Goal: Information Seeking & Learning: Learn about a topic

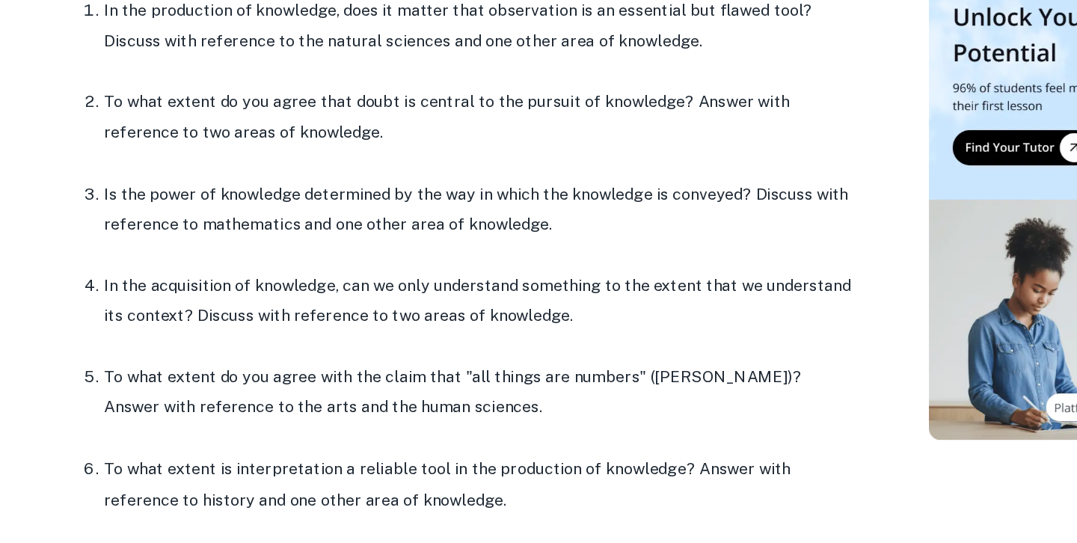
scroll to position [656, 0]
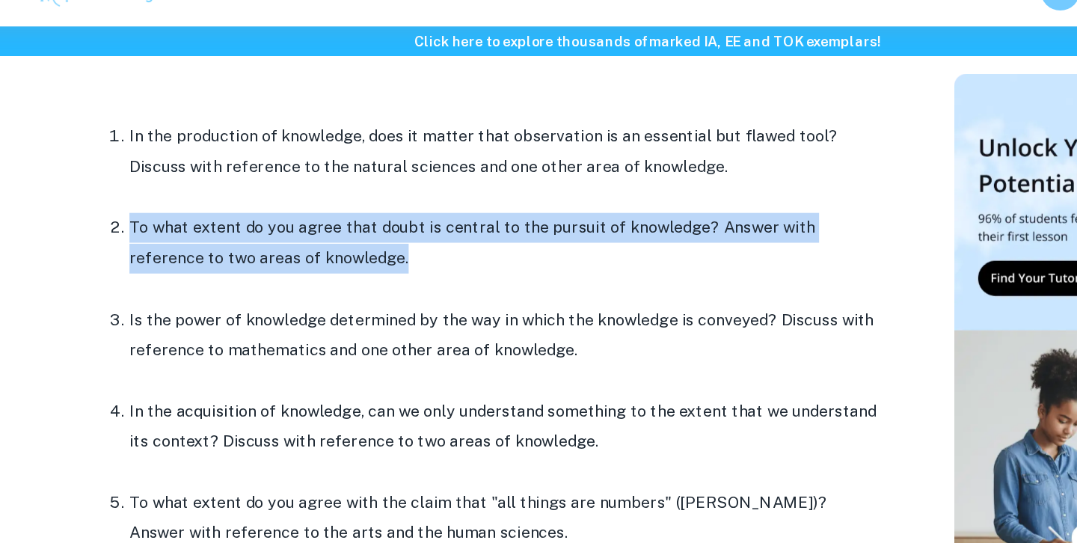
drag, startPoint x: 340, startPoint y: 230, endPoint x: 146, endPoint y: 195, distance: 197.4
click at [148, 194] on li "To what extent do you agree that doubt is central to the pursuit of knowledge? …" at bounding box center [432, 228] width 568 height 69
copy p "To what extent do you agree that doubt is central to the pursuit of knowledge? …"
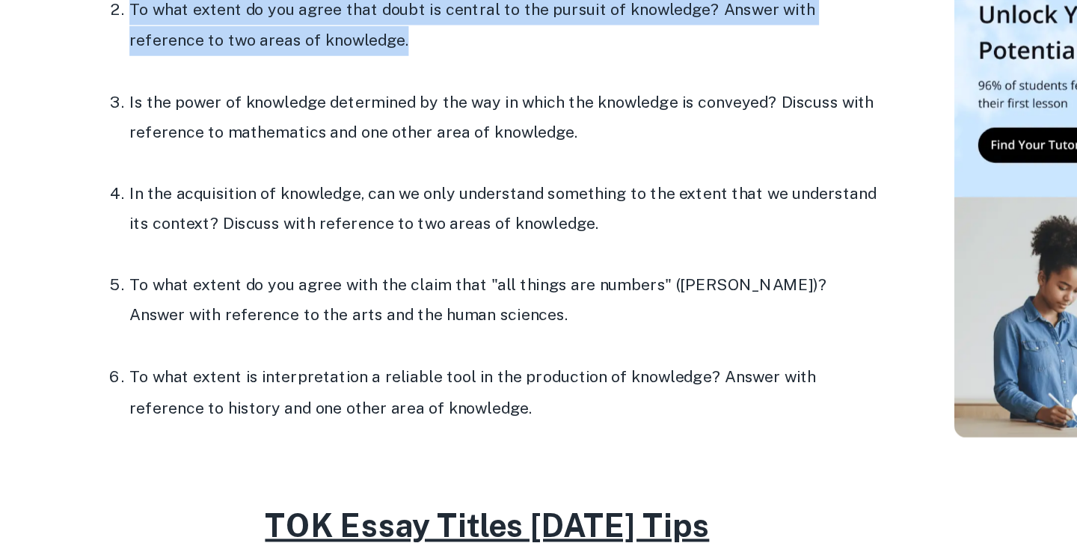
scroll to position [815, 0]
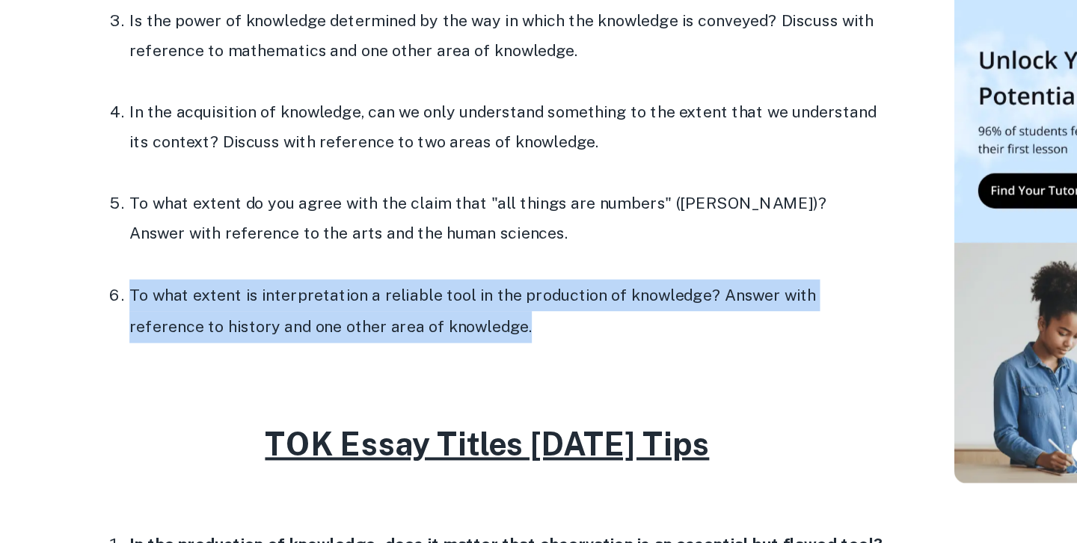
drag, startPoint x: 461, startPoint y: 354, endPoint x: 143, endPoint y: 324, distance: 319.1
click at [148, 323] on li "To what extent is interpretation a reliable tool in the production of knowledge…" at bounding box center [432, 334] width 568 height 48
copy li "To what extent is interpretation a reliable tool in the production of knowledge…"
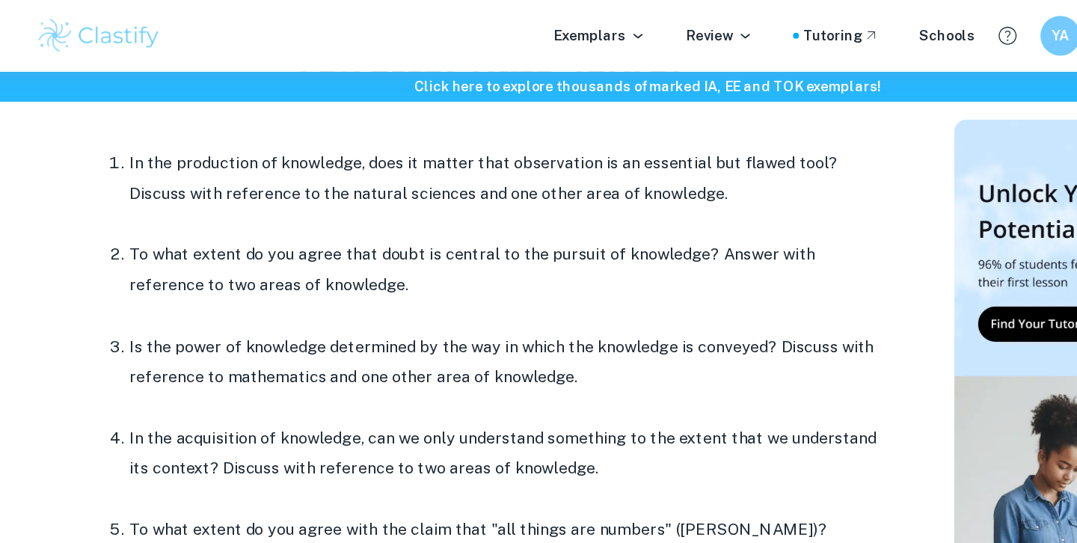
drag, startPoint x: 610, startPoint y: 149, endPoint x: 122, endPoint y: 91, distance: 491.6
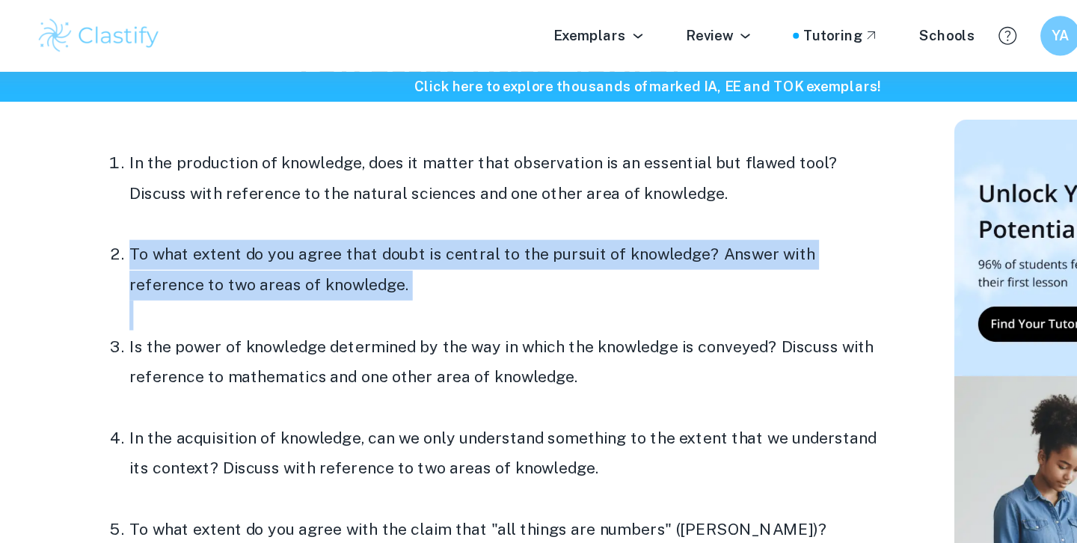
drag, startPoint x: 303, startPoint y: 229, endPoint x: 147, endPoint y: 194, distance: 159.3
click at [148, 194] on li "To what extent do you agree that doubt is central to the pursuit of knowledge? …" at bounding box center [432, 213] width 568 height 69
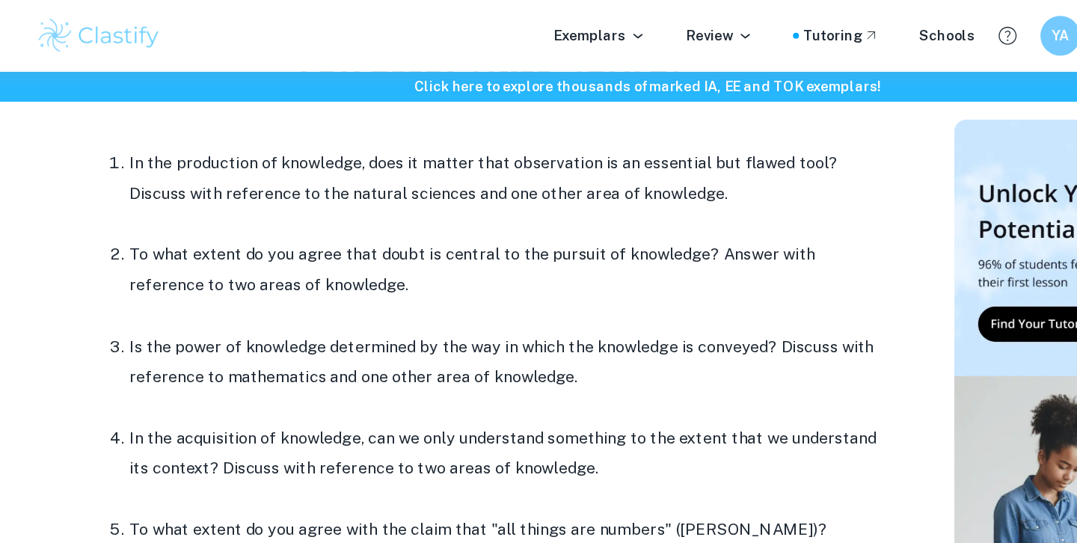
click at [148, 194] on p "To what extent do you agree that doubt is central to the pursuit of knowledge? …" at bounding box center [432, 203] width 568 height 46
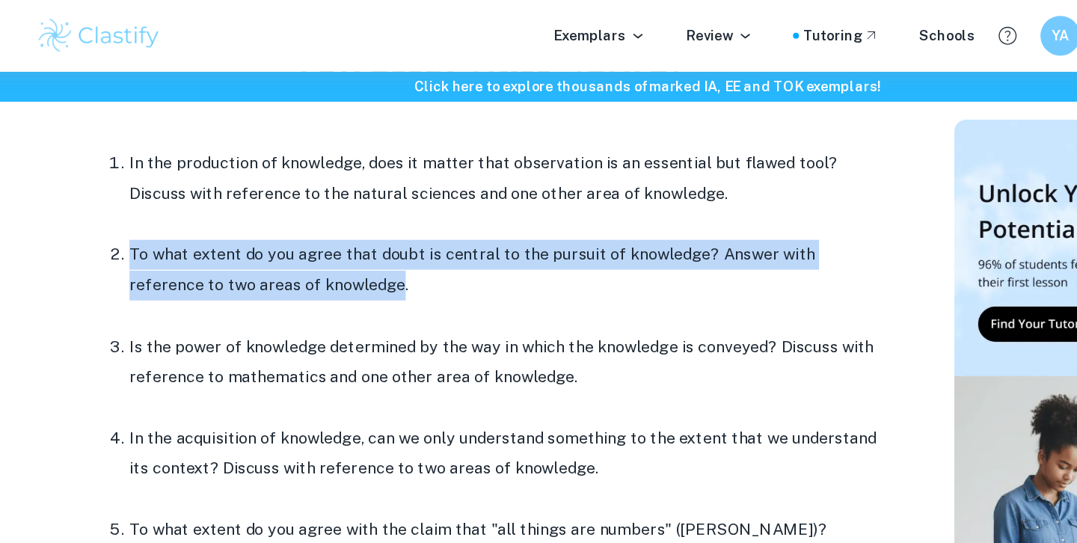
drag, startPoint x: 147, startPoint y: 194, endPoint x: 283, endPoint y: 215, distance: 137.6
click at [283, 215] on p "To what extent do you agree that doubt is central to the pursuit of knowledge? …" at bounding box center [432, 203] width 568 height 46
copy p "To what extent do you agree that doubt is central to the pursuit of knowledge? …"
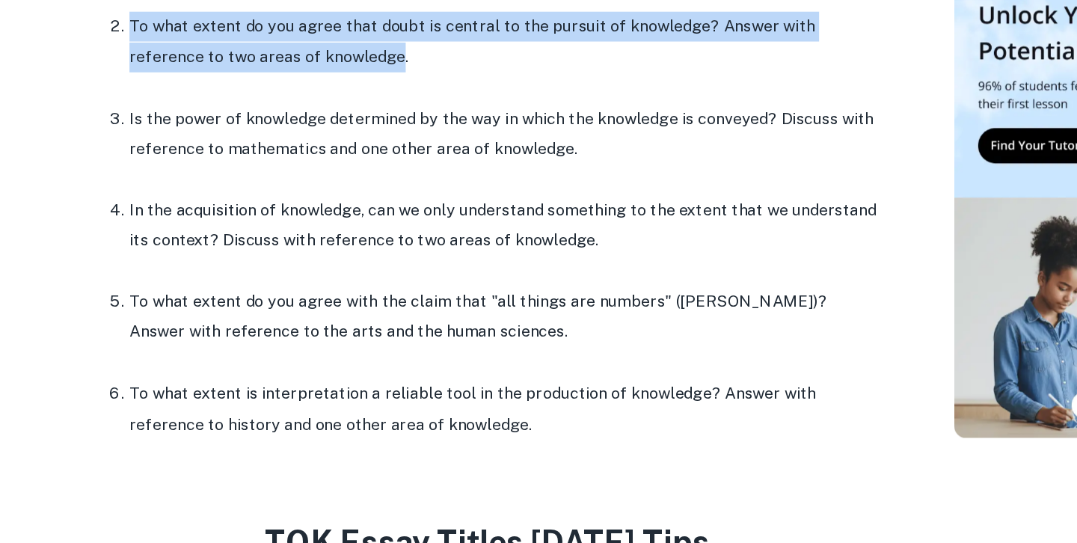
scroll to position [790, 0]
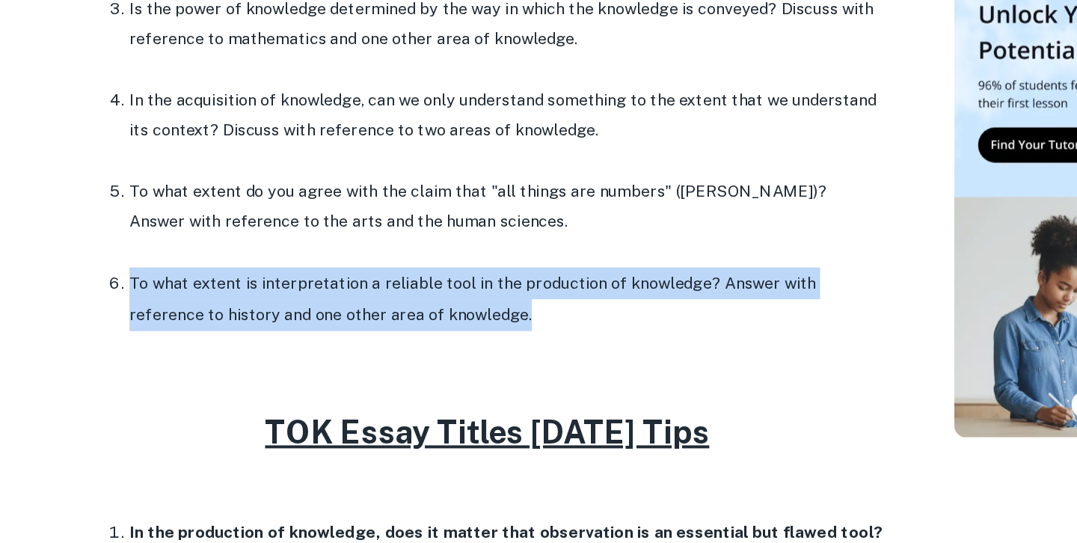
drag, startPoint x: 409, startPoint y: 380, endPoint x: 147, endPoint y: 354, distance: 263.6
click at [148, 354] on li "To what extent is interpretation a reliable tool in the production of knowledge…" at bounding box center [432, 360] width 568 height 48
copy li "To what extent is interpretation a reliable tool in the production of knowledge…"
